Goal: Check status: Check status

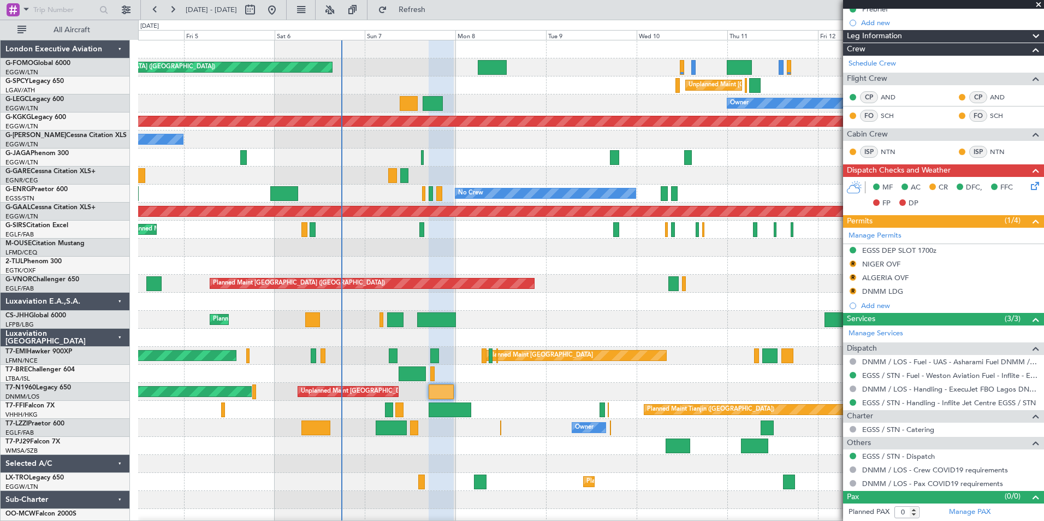
click at [352, 507] on div "Planned Maint London (Luton) Unplanned Maint Athens (Eleftherios Venizelos Intl…" at bounding box center [590, 283] width 905 height 486
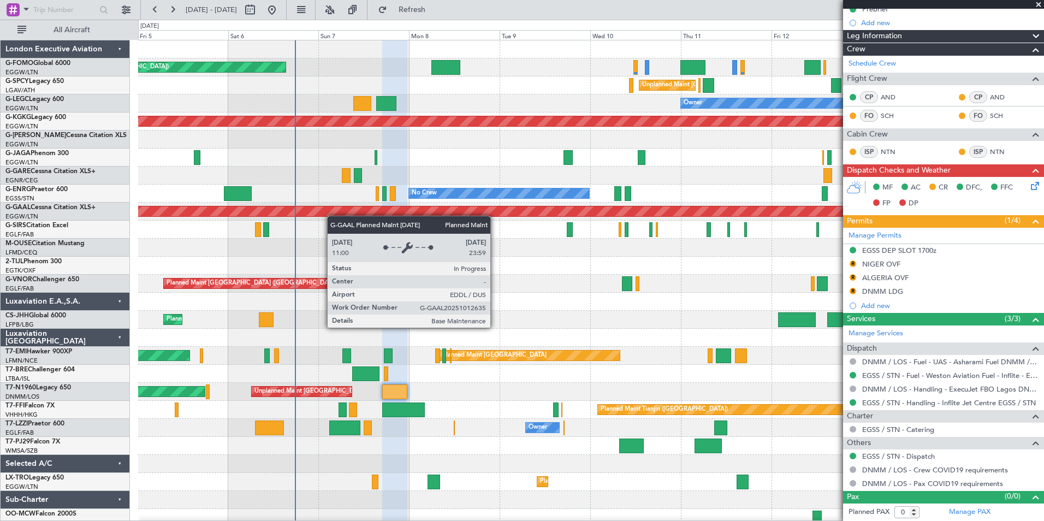
scroll to position [2, 0]
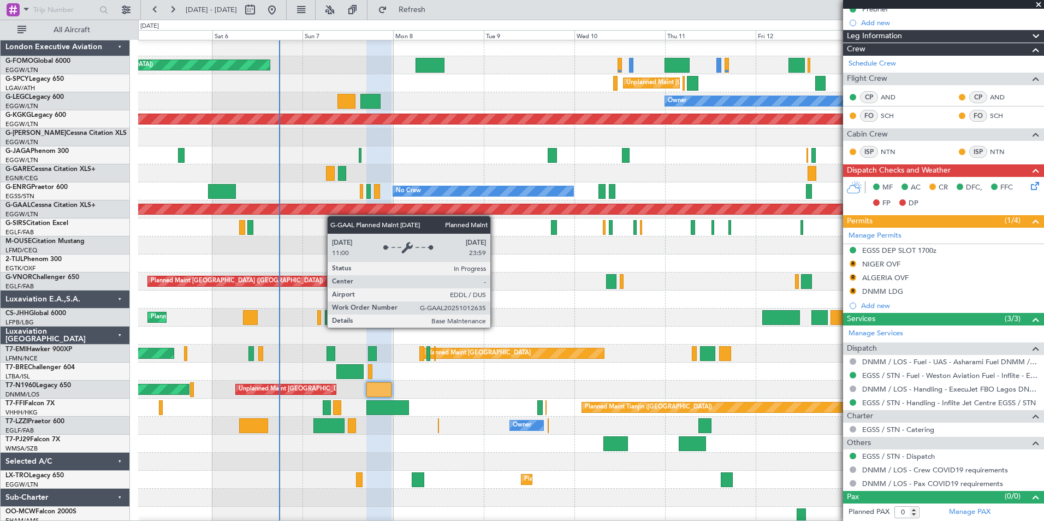
click at [304, 210] on div "Planned Maint Dusseldorf" at bounding box center [232, 209] width 1949 height 10
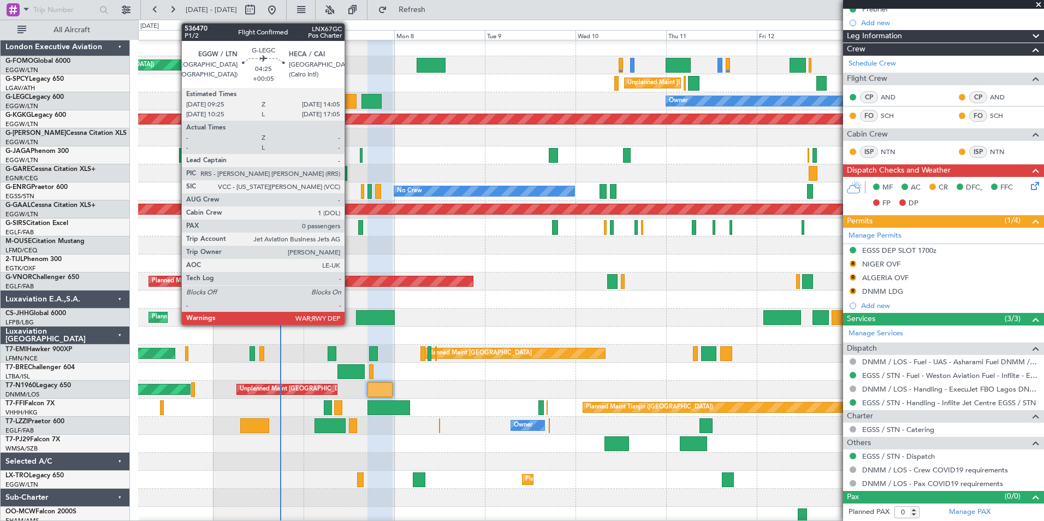
click at [349, 102] on div at bounding box center [347, 101] width 18 height 15
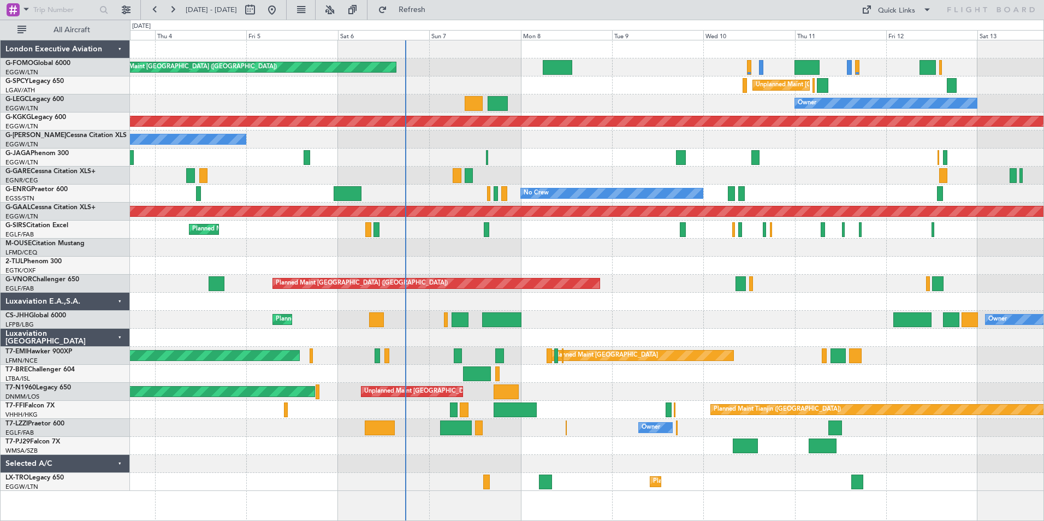
click at [419, 195] on div "Planned Maint [GEOGRAPHIC_DATA] ([GEOGRAPHIC_DATA]) Unplanned Maint [GEOGRAPHIC…" at bounding box center [586, 265] width 913 height 450
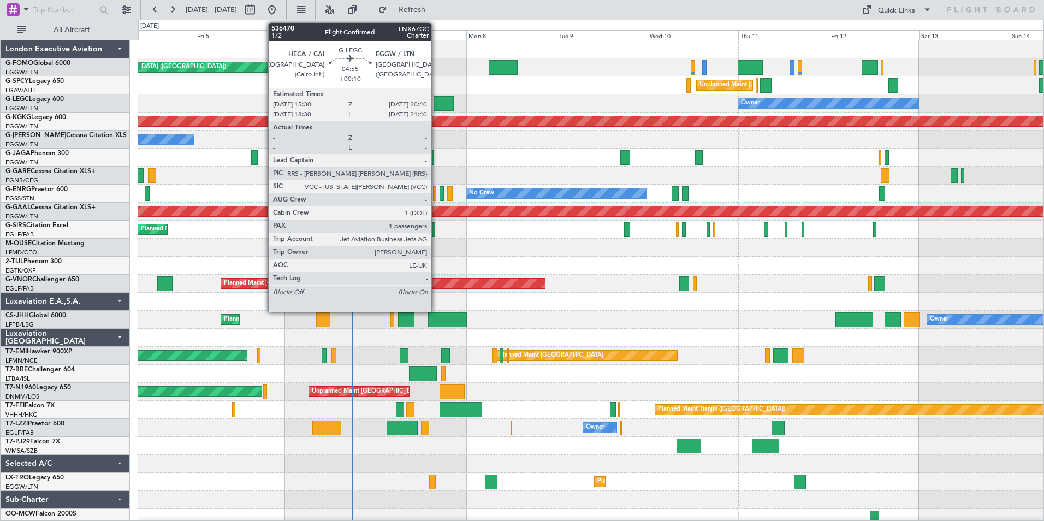
click at [436, 105] on div at bounding box center [443, 103] width 20 height 15
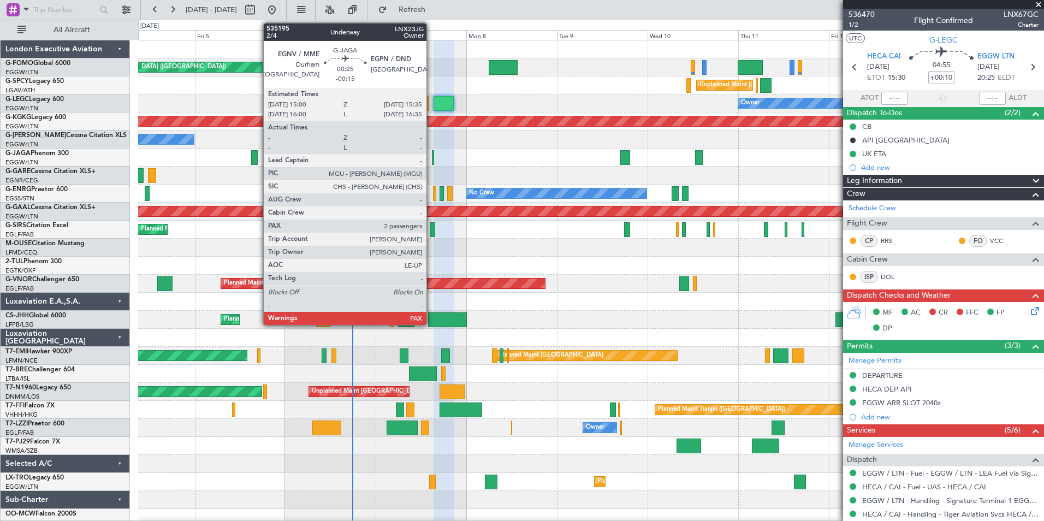
click at [432, 160] on div at bounding box center [433, 157] width 3 height 15
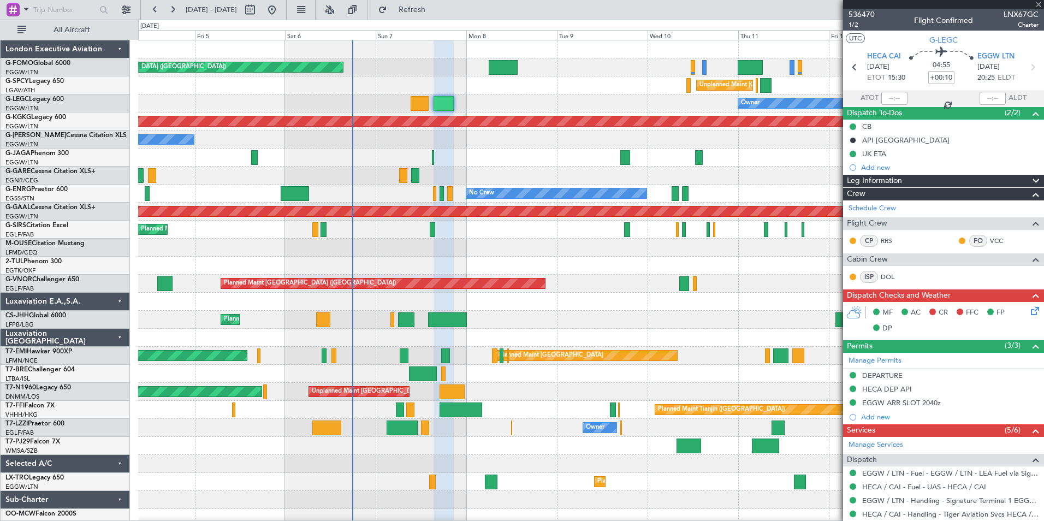
type input "-00:15"
type input "2"
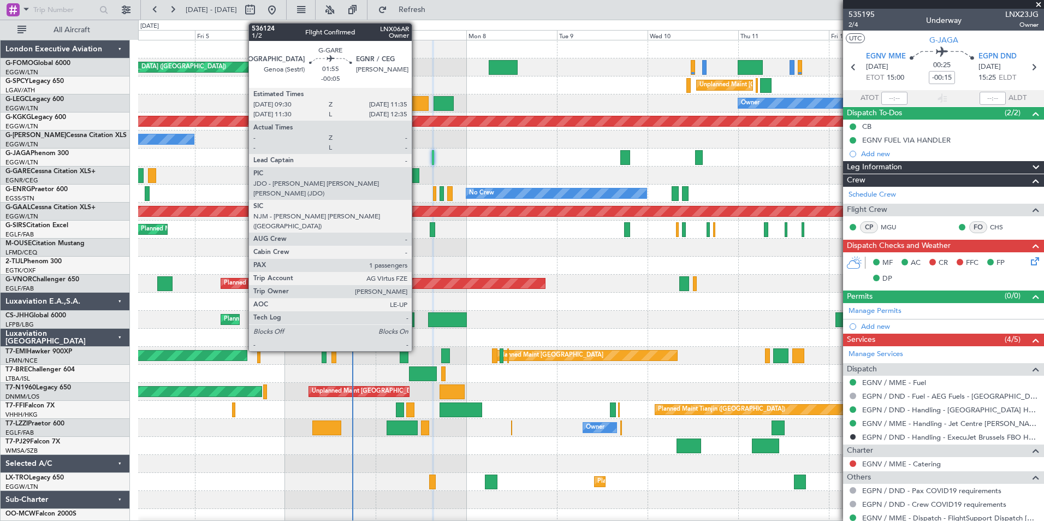
click at [416, 176] on div at bounding box center [415, 175] width 8 height 15
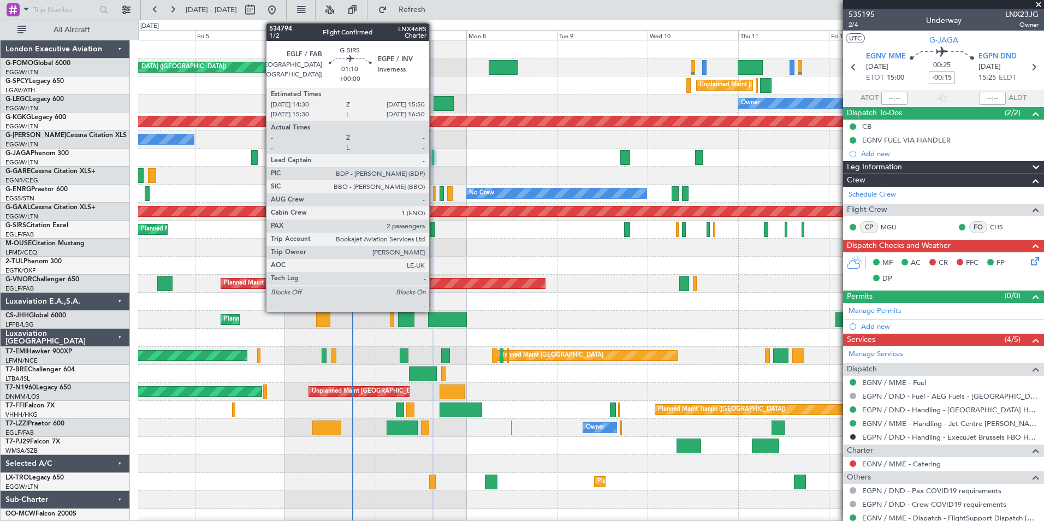
click at [434, 233] on div at bounding box center [432, 229] width 5 height 15
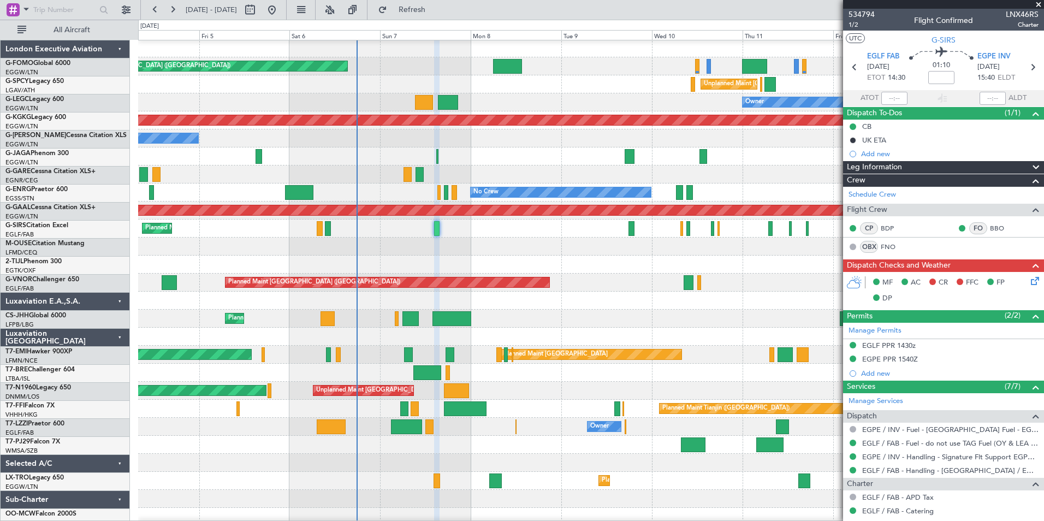
scroll to position [5, 0]
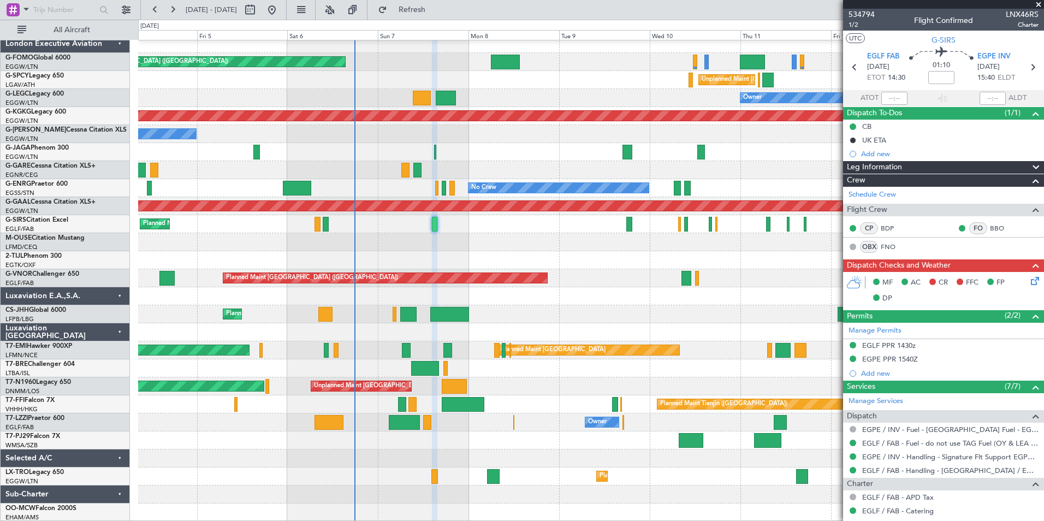
click at [397, 216] on div "Planned Maint [GEOGRAPHIC_DATA] ([GEOGRAPHIC_DATA]) Unplanned Maint [GEOGRAPHIC…" at bounding box center [590, 278] width 905 height 486
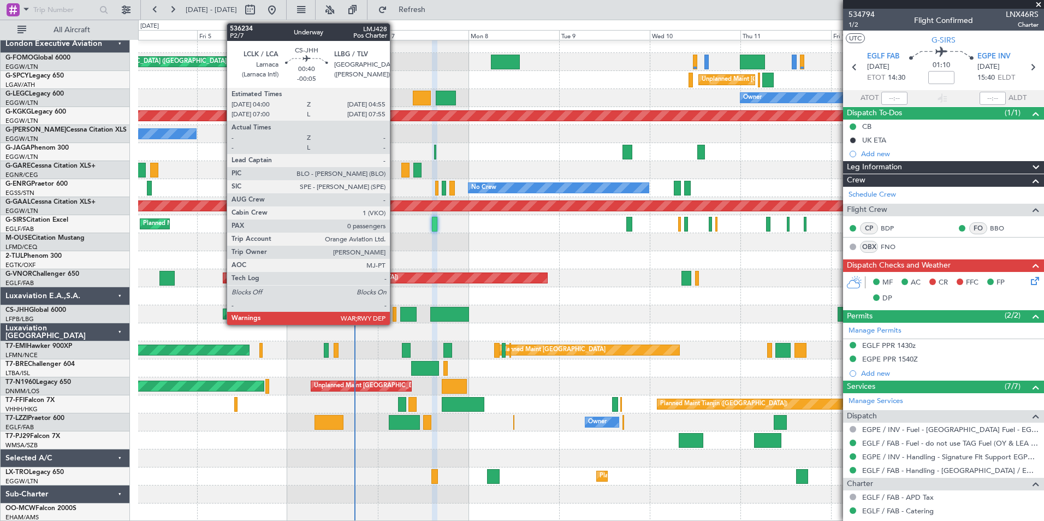
click at [395, 312] on div at bounding box center [394, 314] width 4 height 15
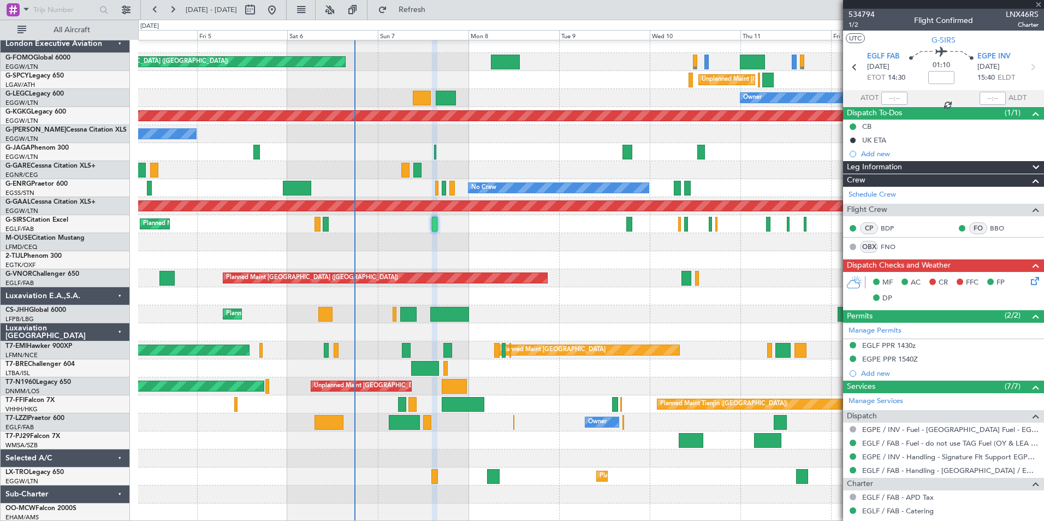
type input "-00:05"
type input "0"
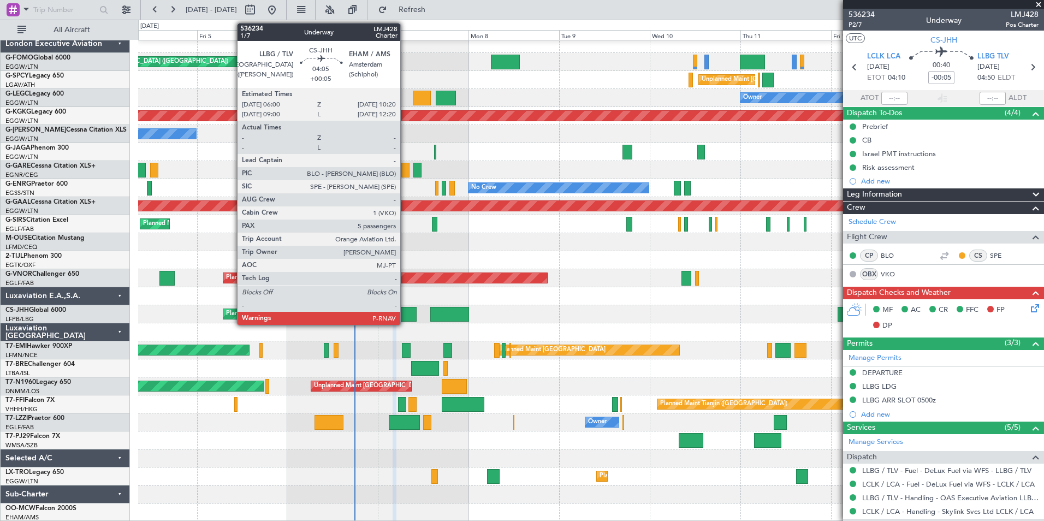
click at [405, 318] on div at bounding box center [408, 314] width 16 height 15
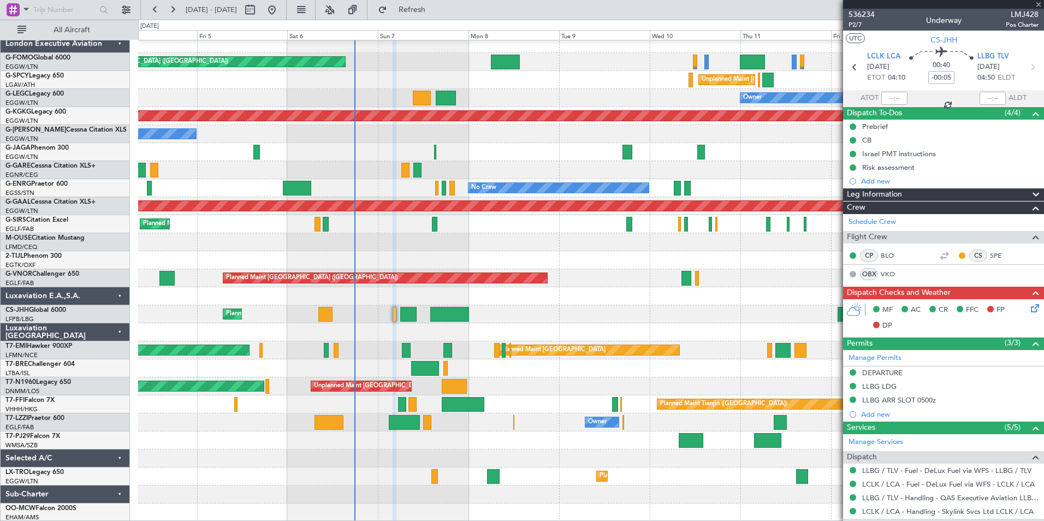
type input "+00:05"
type input "5"
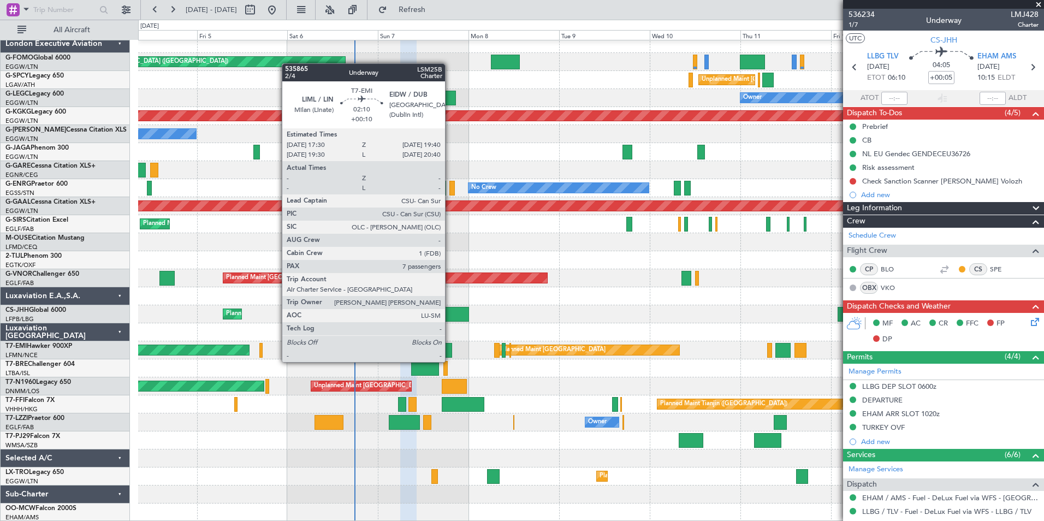
click at [450, 351] on div at bounding box center [447, 350] width 8 height 15
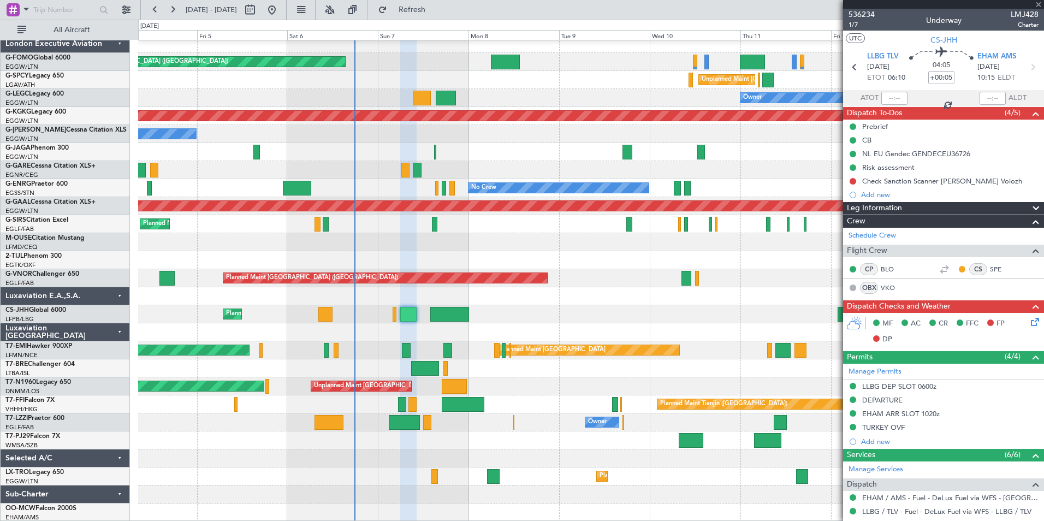
type input "+00:10"
type input "7"
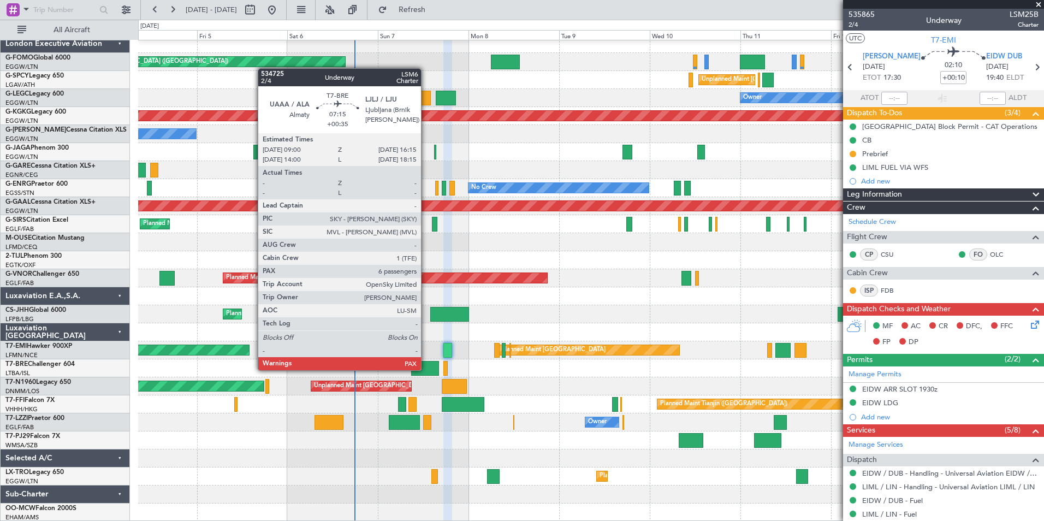
click at [426, 369] on div at bounding box center [425, 368] width 28 height 15
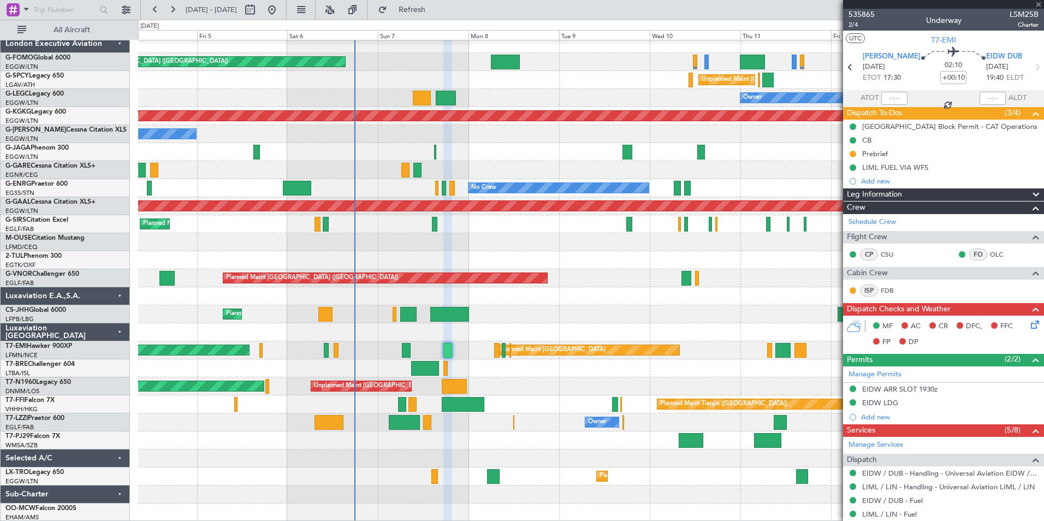
type input "+00:35"
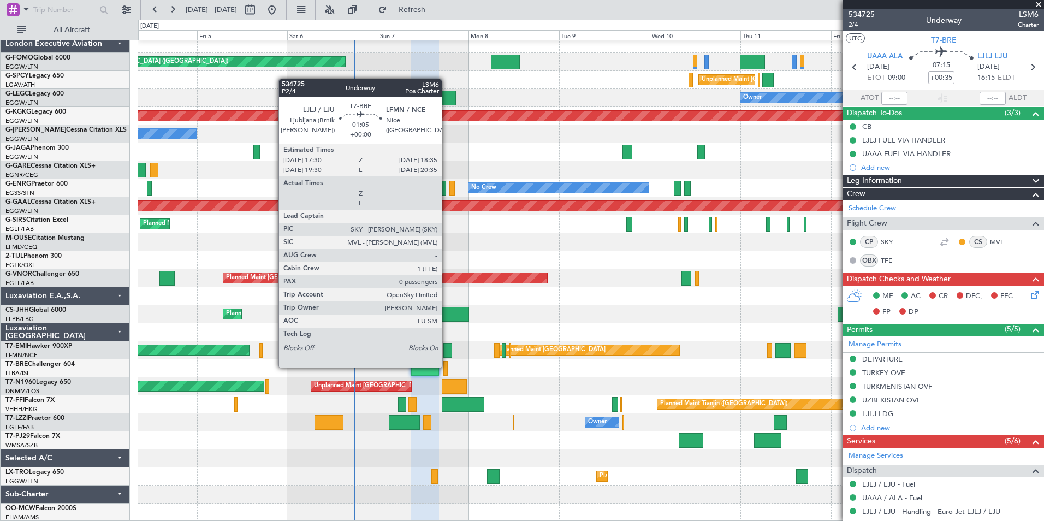
click at [447, 366] on div at bounding box center [445, 368] width 4 height 15
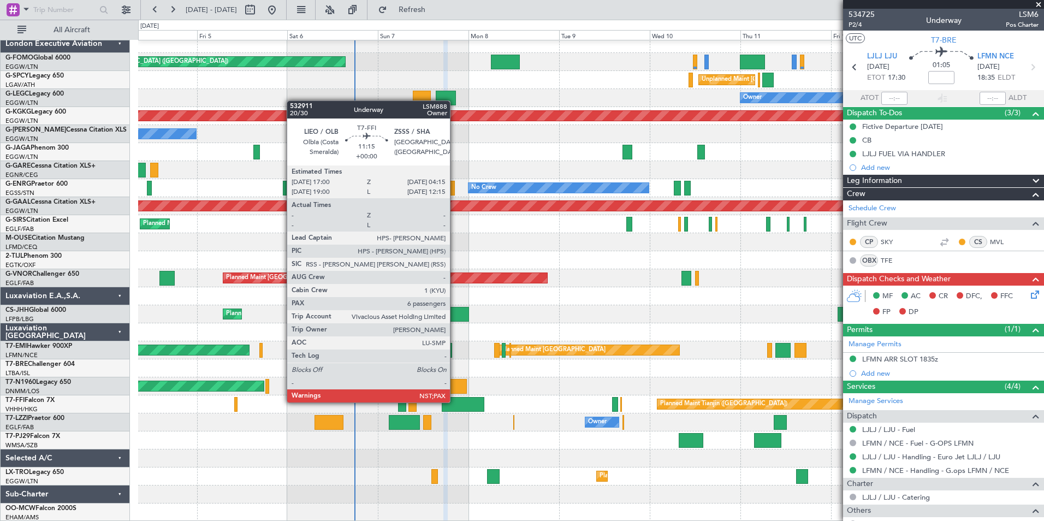
click at [455, 401] on div at bounding box center [463, 404] width 43 height 15
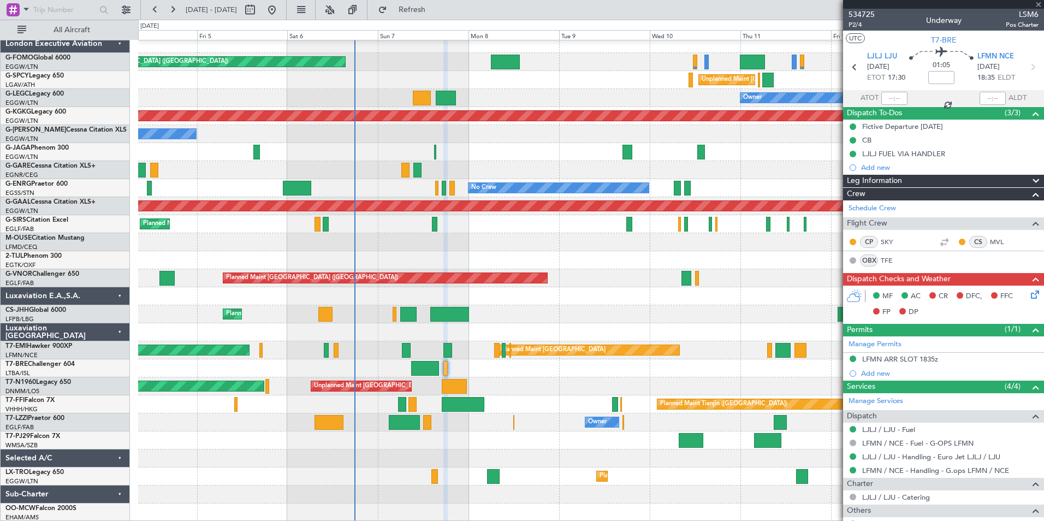
type input "6"
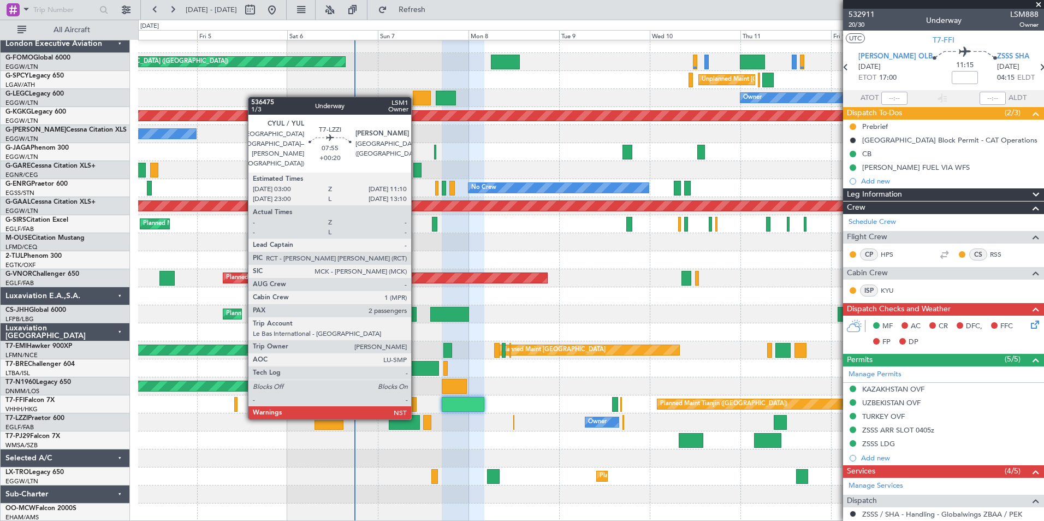
click at [416, 428] on div at bounding box center [404, 422] width 31 height 15
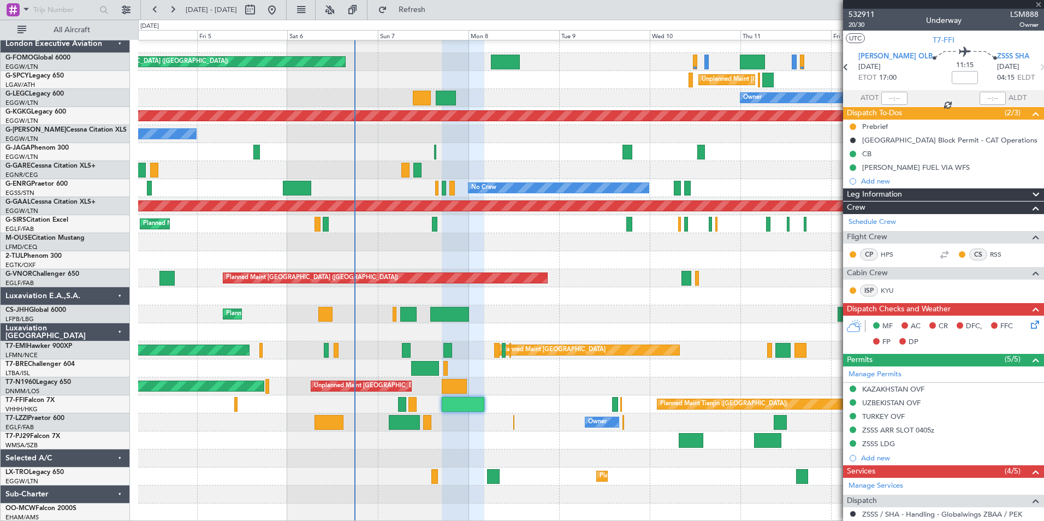
type input "+00:20"
type input "2"
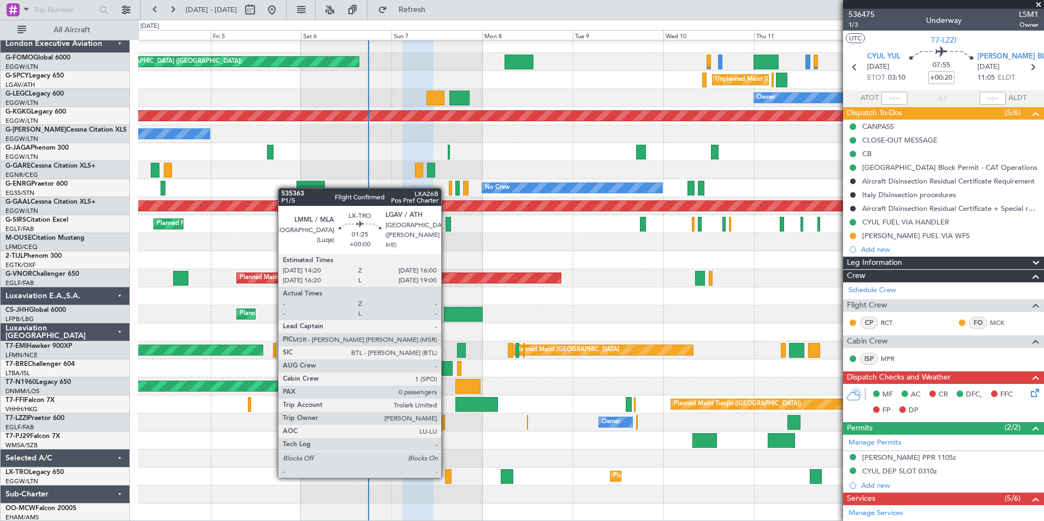
click at [446, 477] on div at bounding box center [448, 476] width 7 height 15
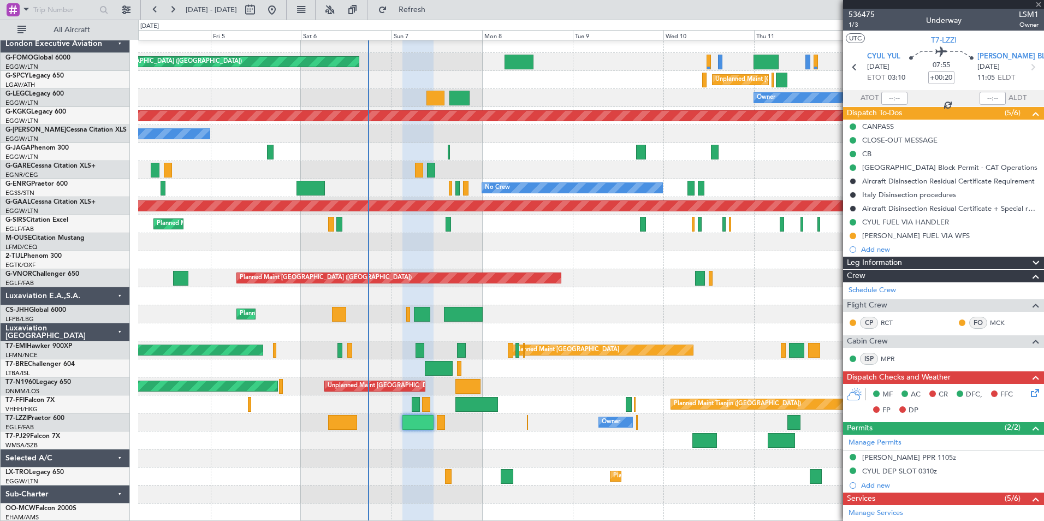
type input "0"
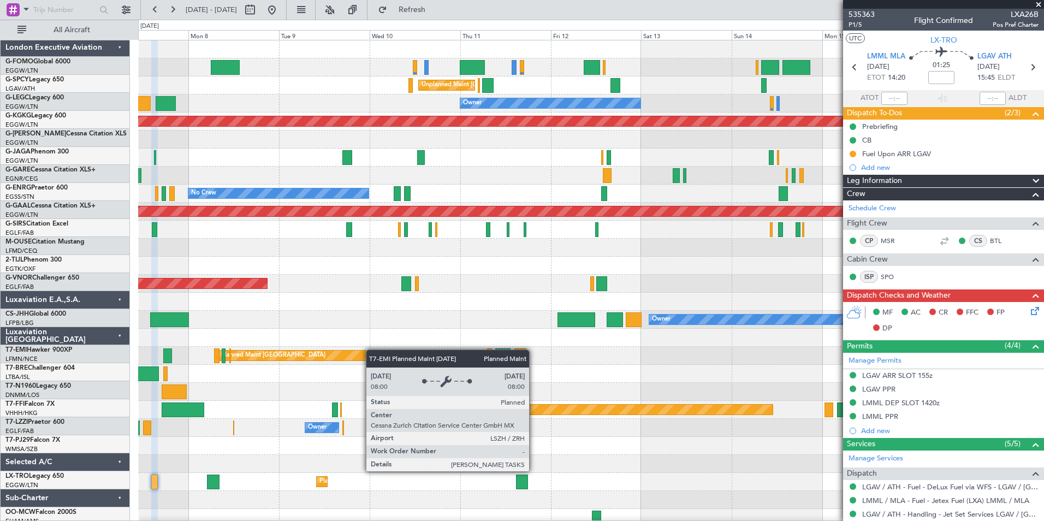
scroll to position [0, 0]
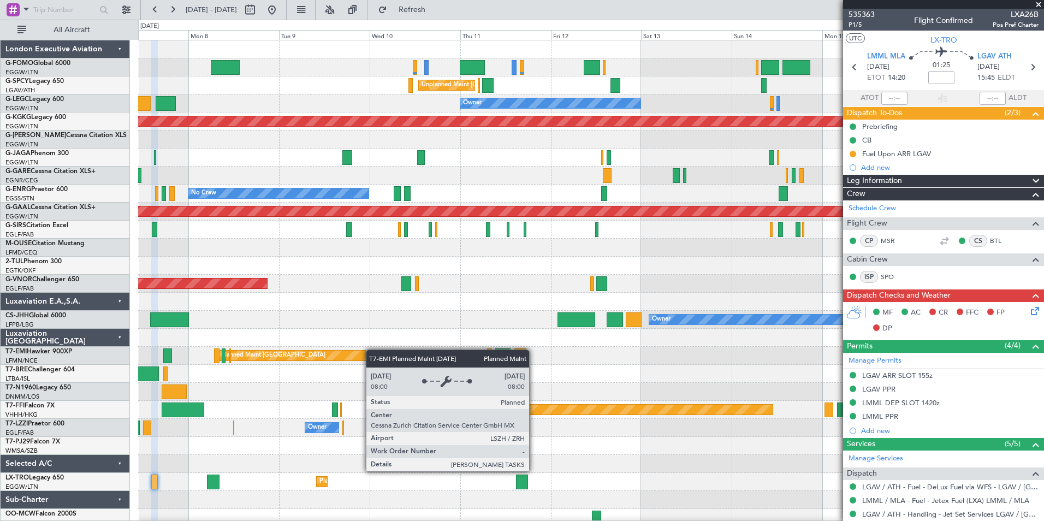
click at [371, 351] on div "Planned Maint [GEOGRAPHIC_DATA] Planned Maint [GEOGRAPHIC_DATA]" at bounding box center [590, 356] width 905 height 18
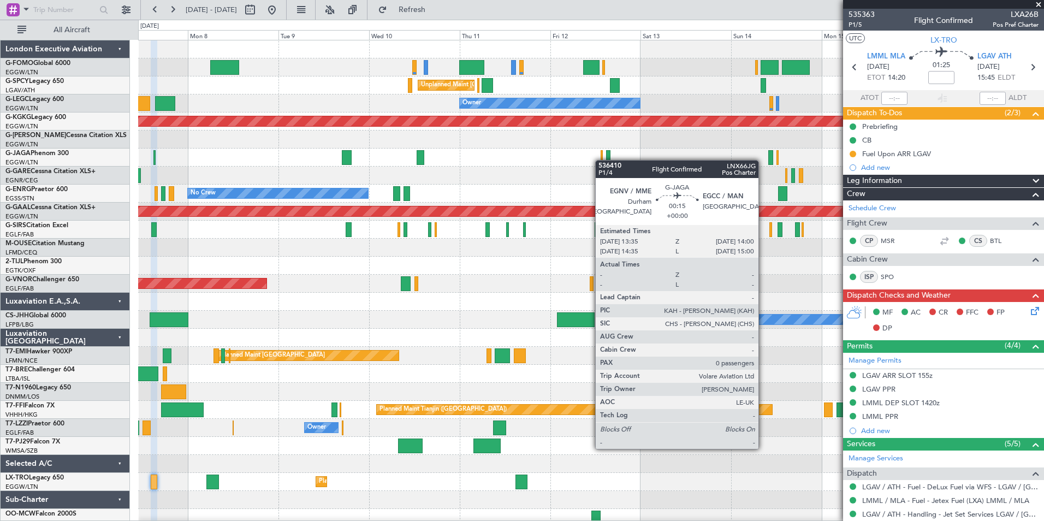
click at [600, 160] on div at bounding box center [601, 157] width 2 height 15
